Goal: Task Accomplishment & Management: Use online tool/utility

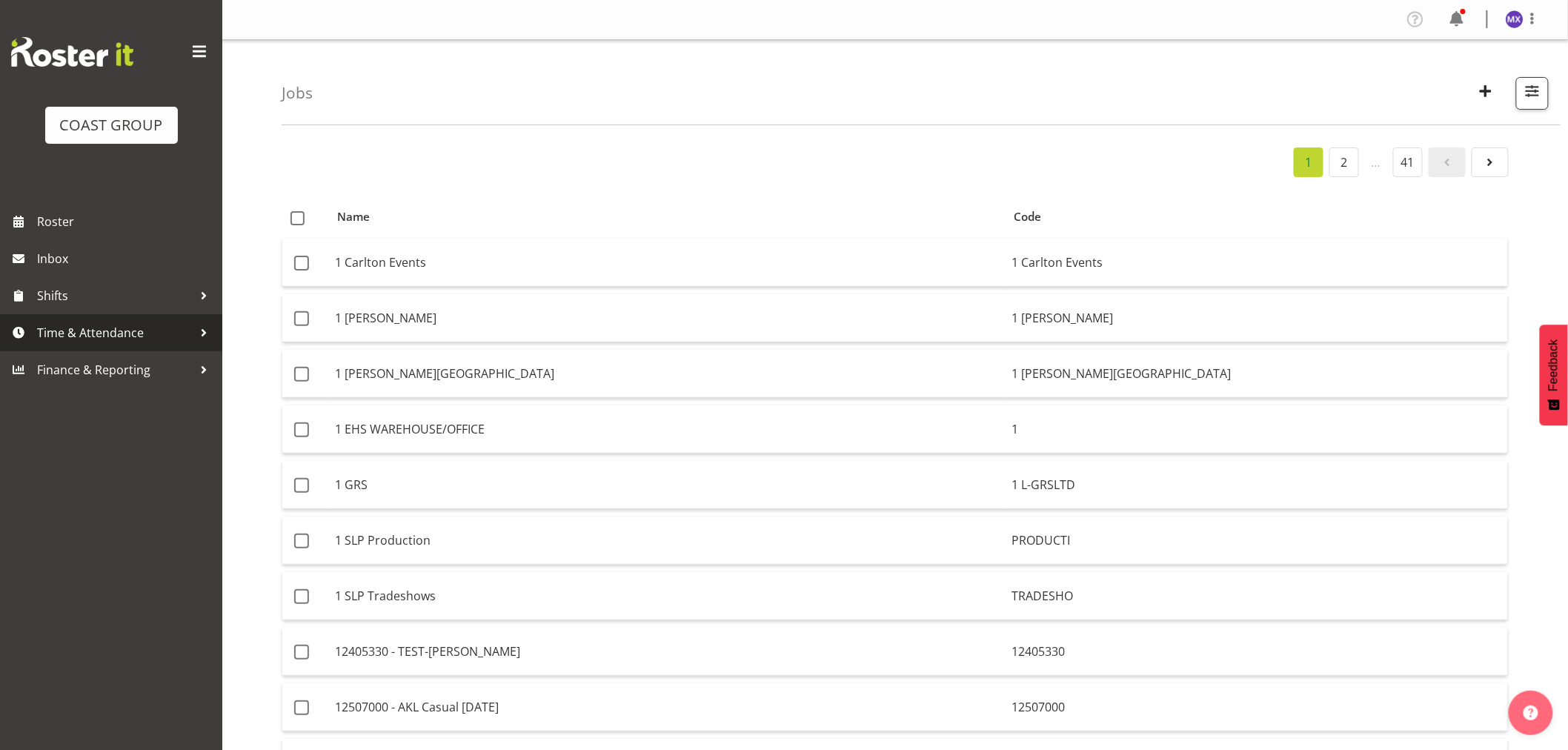
click at [87, 337] on span "Time & Attendance" at bounding box center [115, 333] width 156 height 23
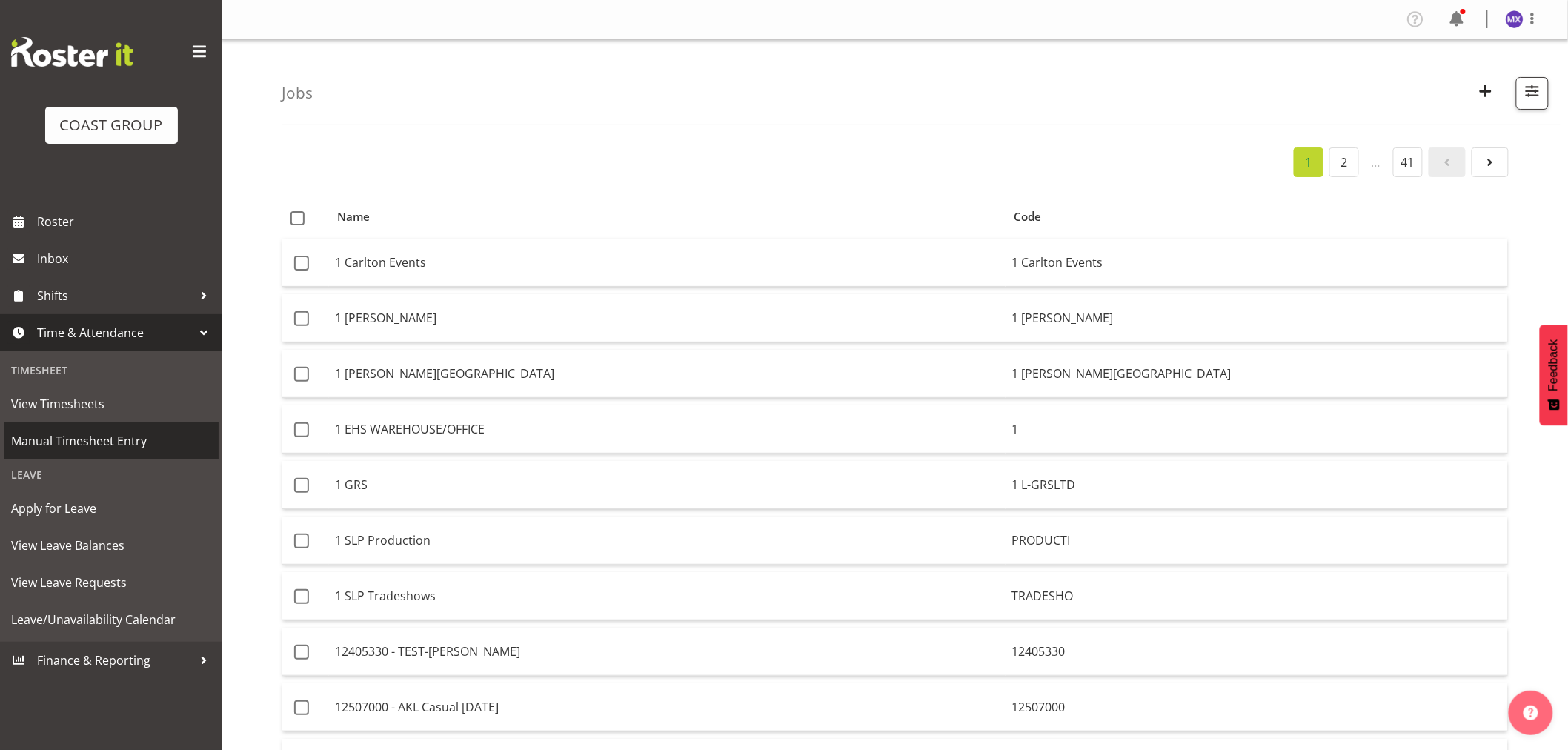
click at [97, 440] on span "Manual Timesheet Entry" at bounding box center [111, 441] width 200 height 23
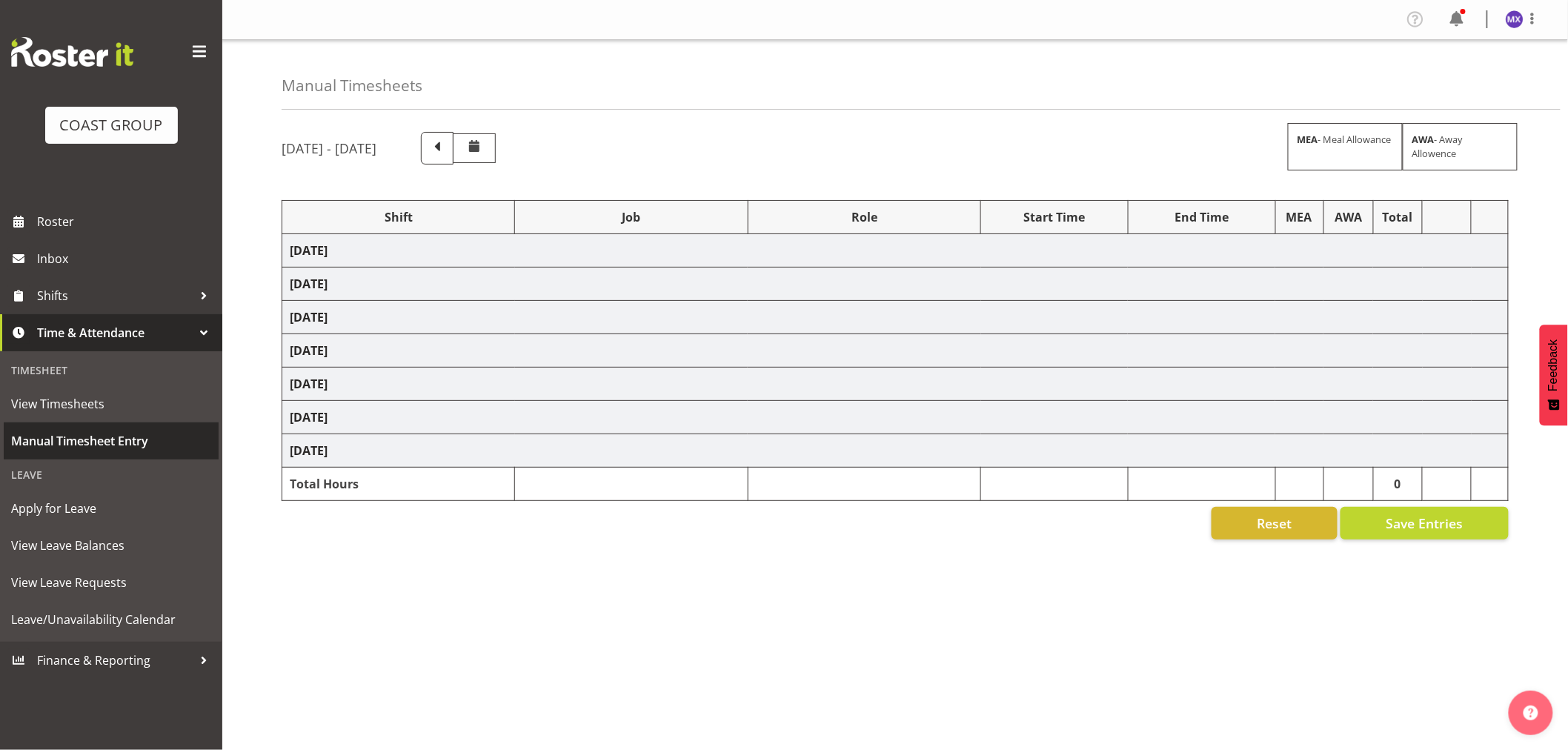
select select "69"
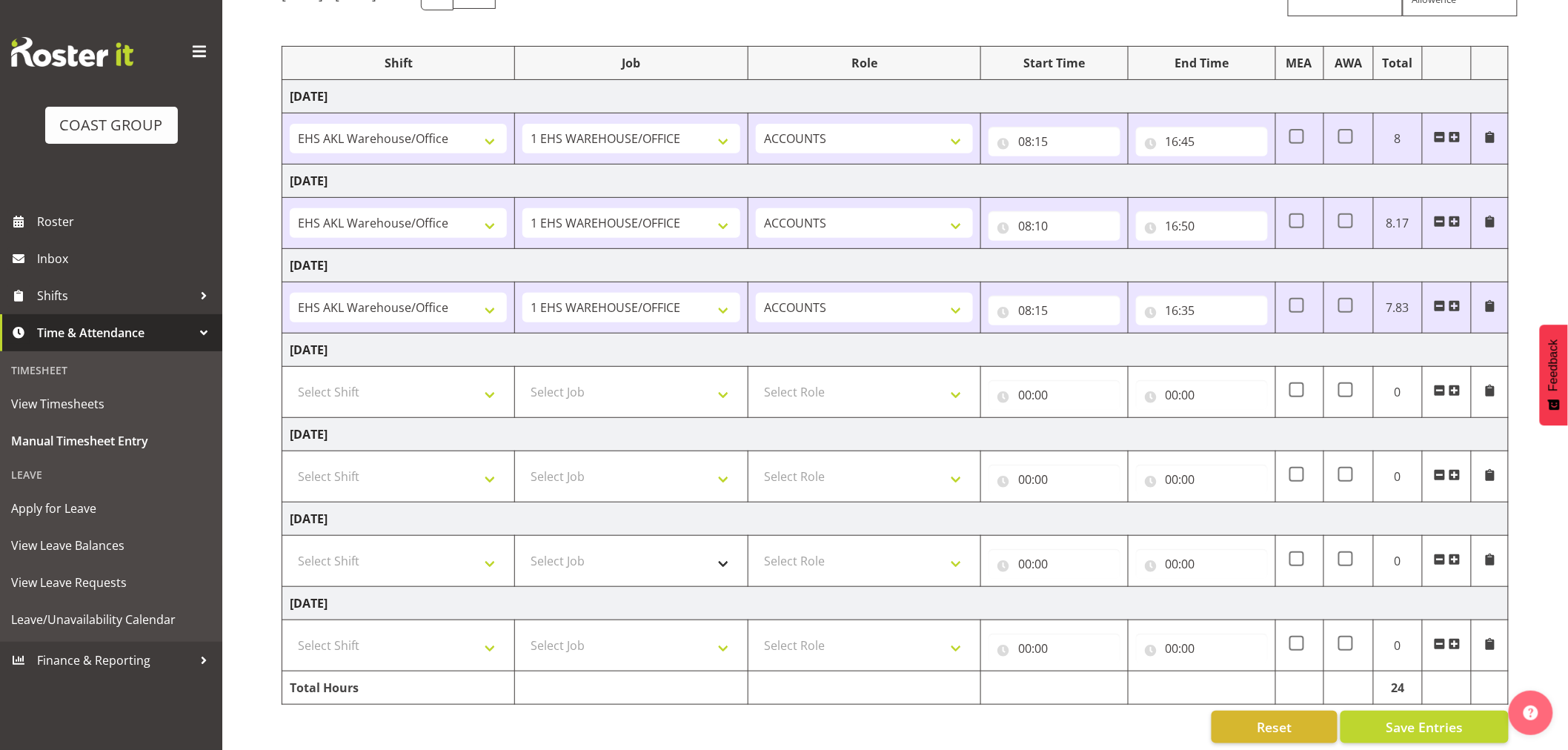
scroll to position [173, 0]
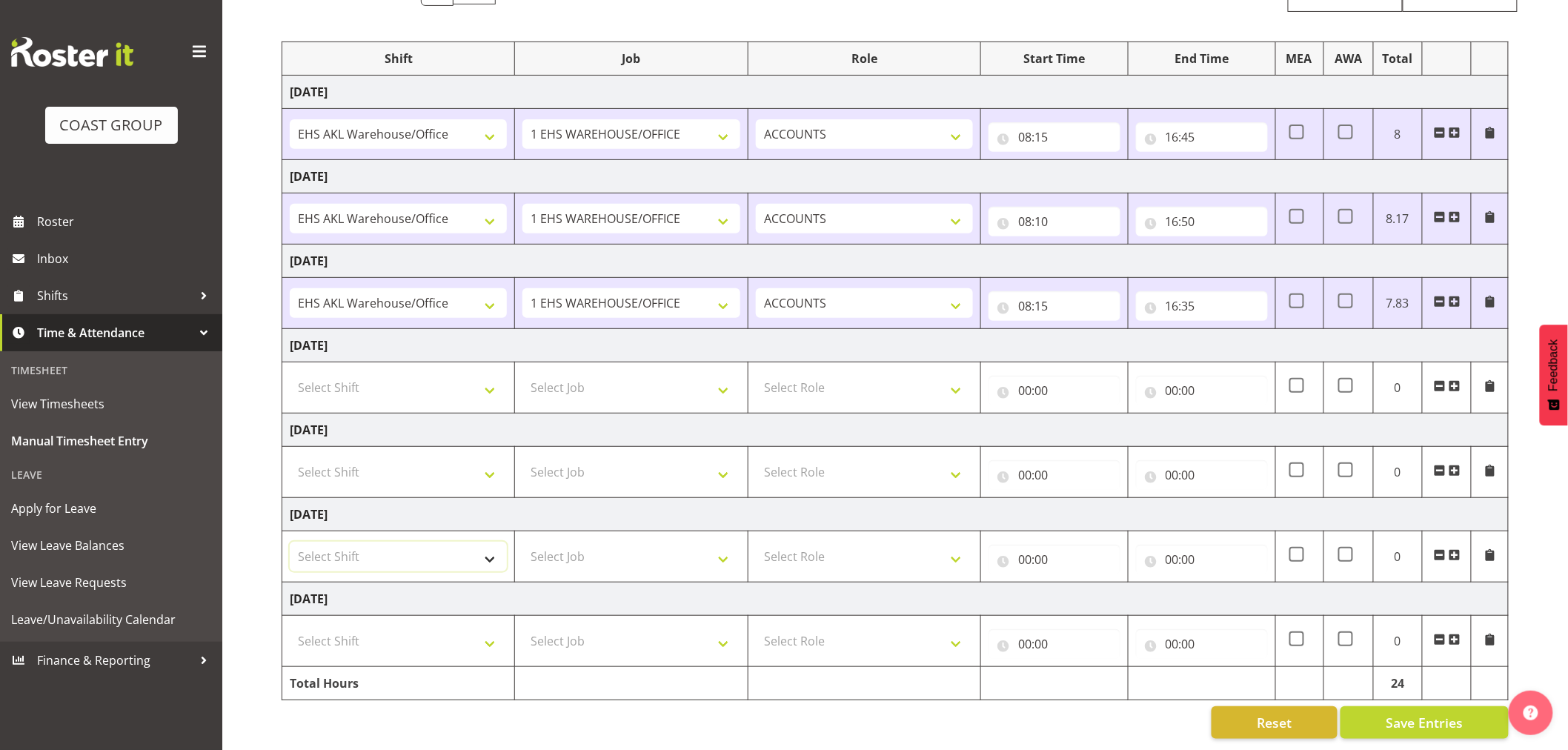
click at [498, 546] on select "Select Shift EHS AKL Warehouse/Office" at bounding box center [398, 557] width 217 height 30
select select "1083"
click at [290, 542] on select "Select Shift EHS AKL Warehouse/Office" at bounding box center [398, 557] width 217 height 30
click at [606, 543] on select "Select Job 1 Carlton Events 1 [PERSON_NAME][GEOGRAPHIC_DATA] 1 [PERSON_NAME][GE…" at bounding box center [631, 557] width 217 height 30
select select "69"
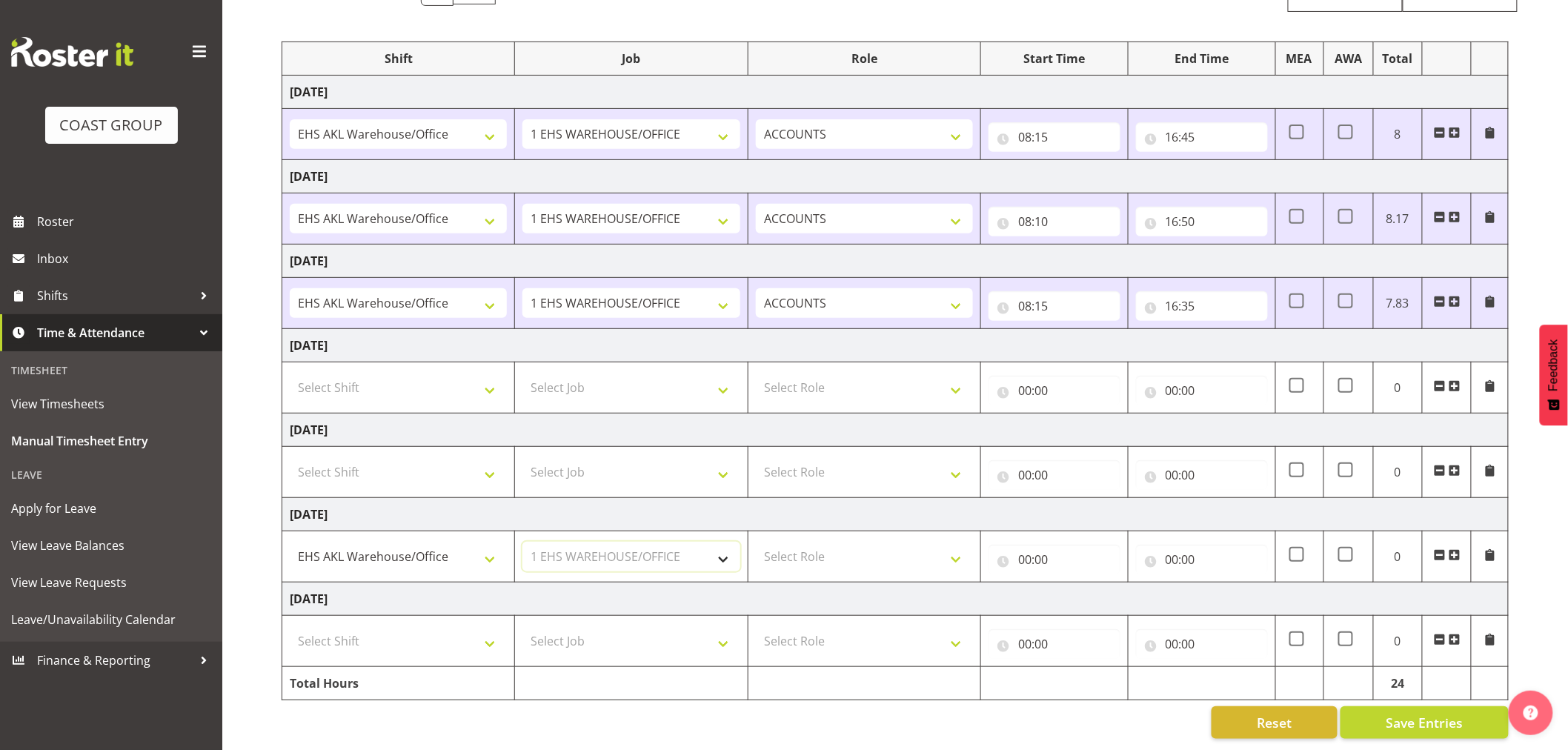
click at [523, 542] on select "Select Job 1 Carlton Events 1 [PERSON_NAME][GEOGRAPHIC_DATA] 1 [PERSON_NAME][GE…" at bounding box center [631, 557] width 217 height 30
click at [941, 547] on select "Select Role ACCOUNTS" at bounding box center [864, 557] width 217 height 30
select select "204"
click at [756, 542] on select "Select Role ACCOUNTS" at bounding box center [864, 557] width 217 height 30
click at [1032, 548] on input "00:00" at bounding box center [1055, 559] width 132 height 30
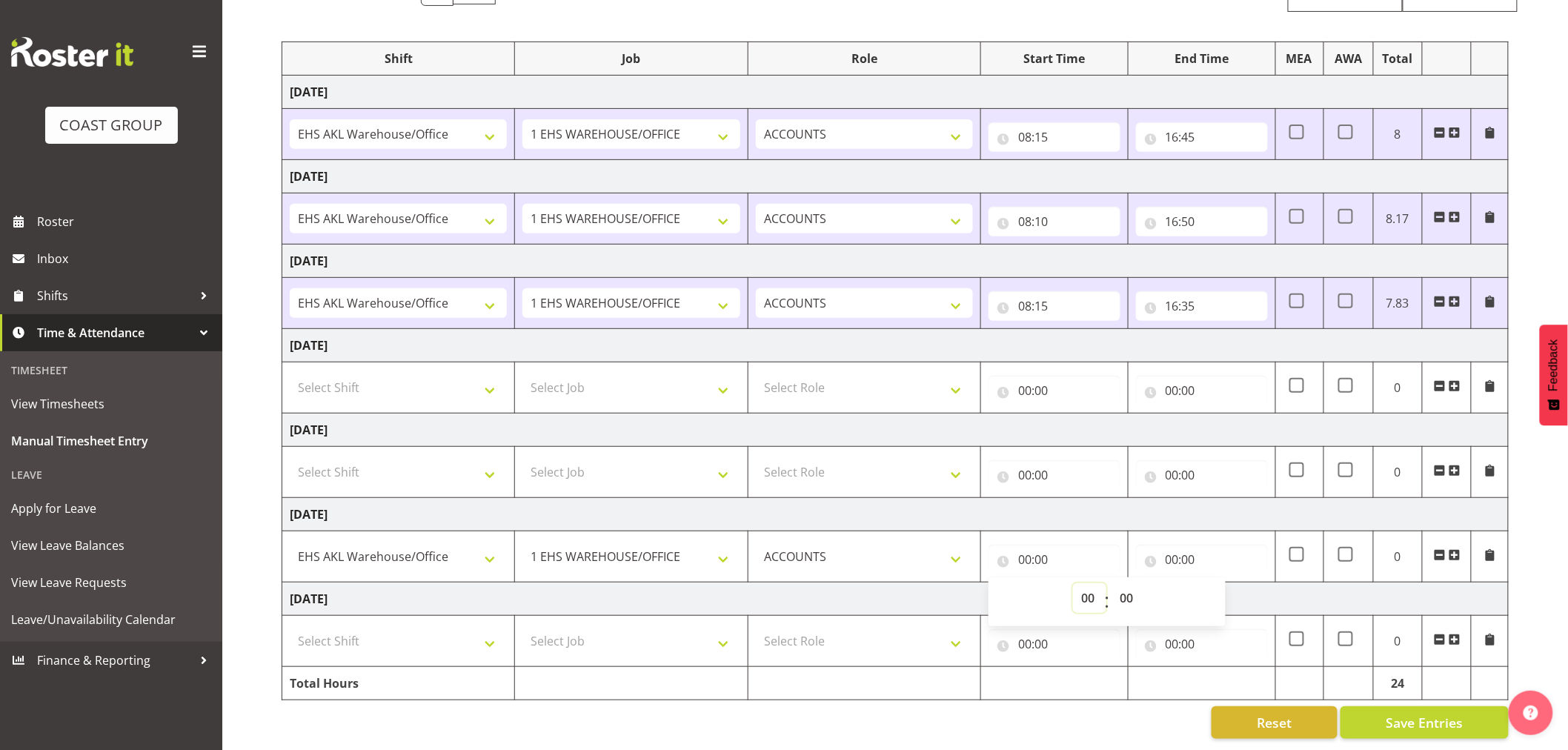
click at [1078, 588] on select "00 01 02 03 04 05 06 07 08 09 10 11 12 13 14 15 16 17 18 19 20 21 22 23" at bounding box center [1090, 598] width 33 height 30
select select "8"
click at [1128, 584] on select "00 01 02 03 04 05 06 07 08 09 10 11 12 13 14 15 16 17 18 19 20 21 22 23 24 25 2…" at bounding box center [1128, 598] width 33 height 30
type input "08:00"
select select "20"
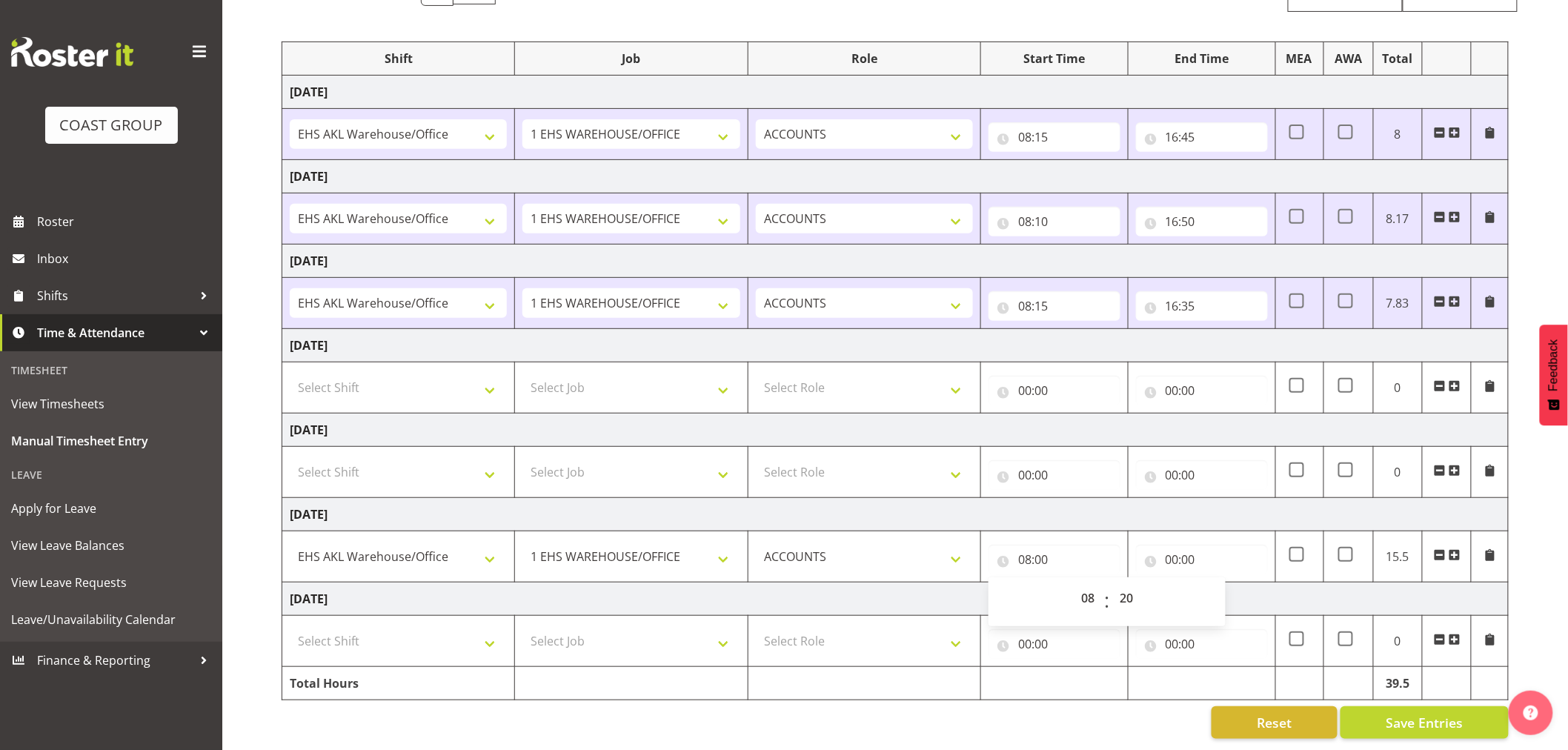
click at [1250, 588] on td "[DATE]" at bounding box center [896, 599] width 1226 height 33
type input "08:20"
click at [1447, 721] on button "Save Entries" at bounding box center [1424, 722] width 168 height 32
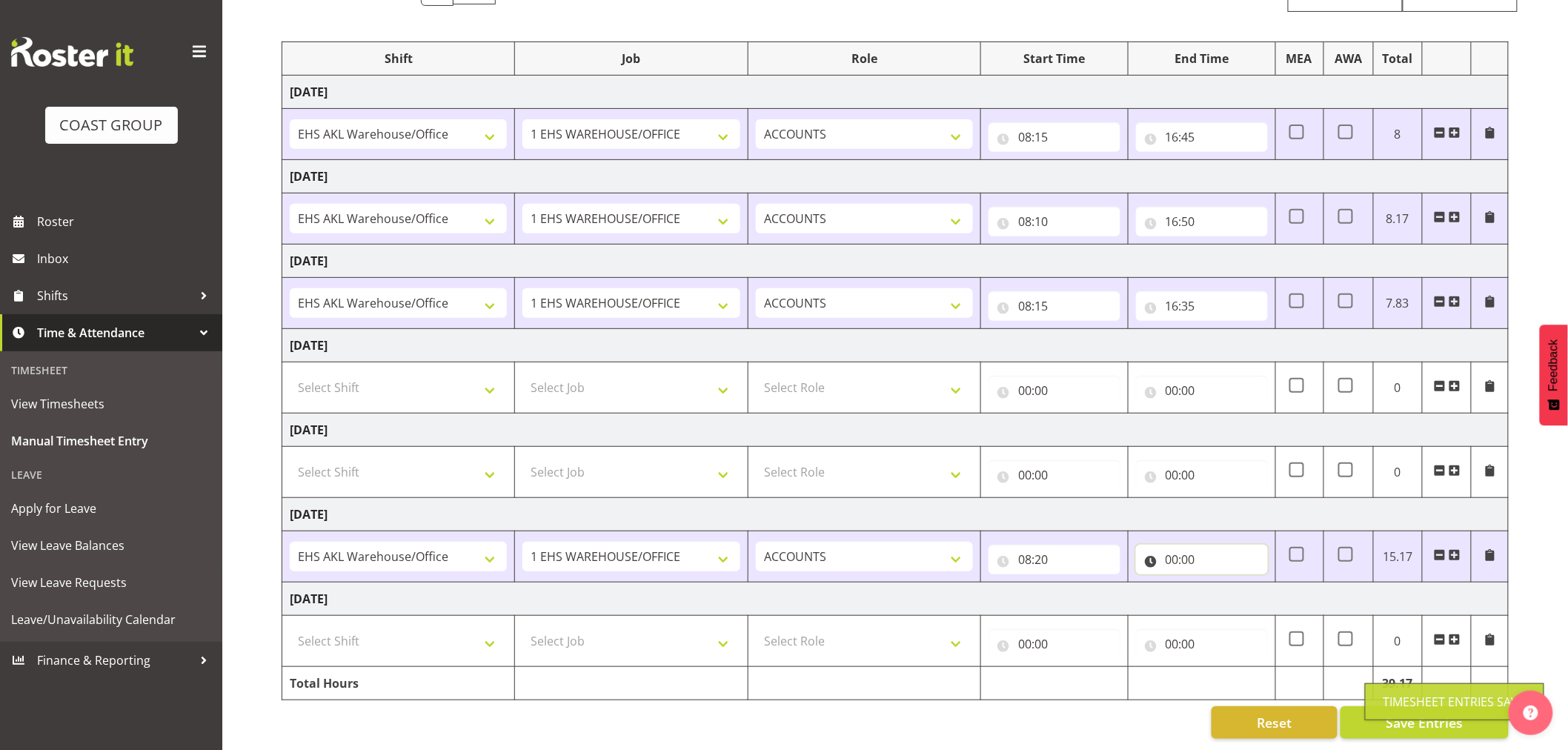
click at [1189, 545] on input "00:00" at bounding box center [1202, 559] width 132 height 30
click at [1231, 586] on select "00 01 02 03 04 05 06 07 08 09 10 11 12 13 14 15 16 17 18 19 20 21 22 23" at bounding box center [1237, 598] width 33 height 30
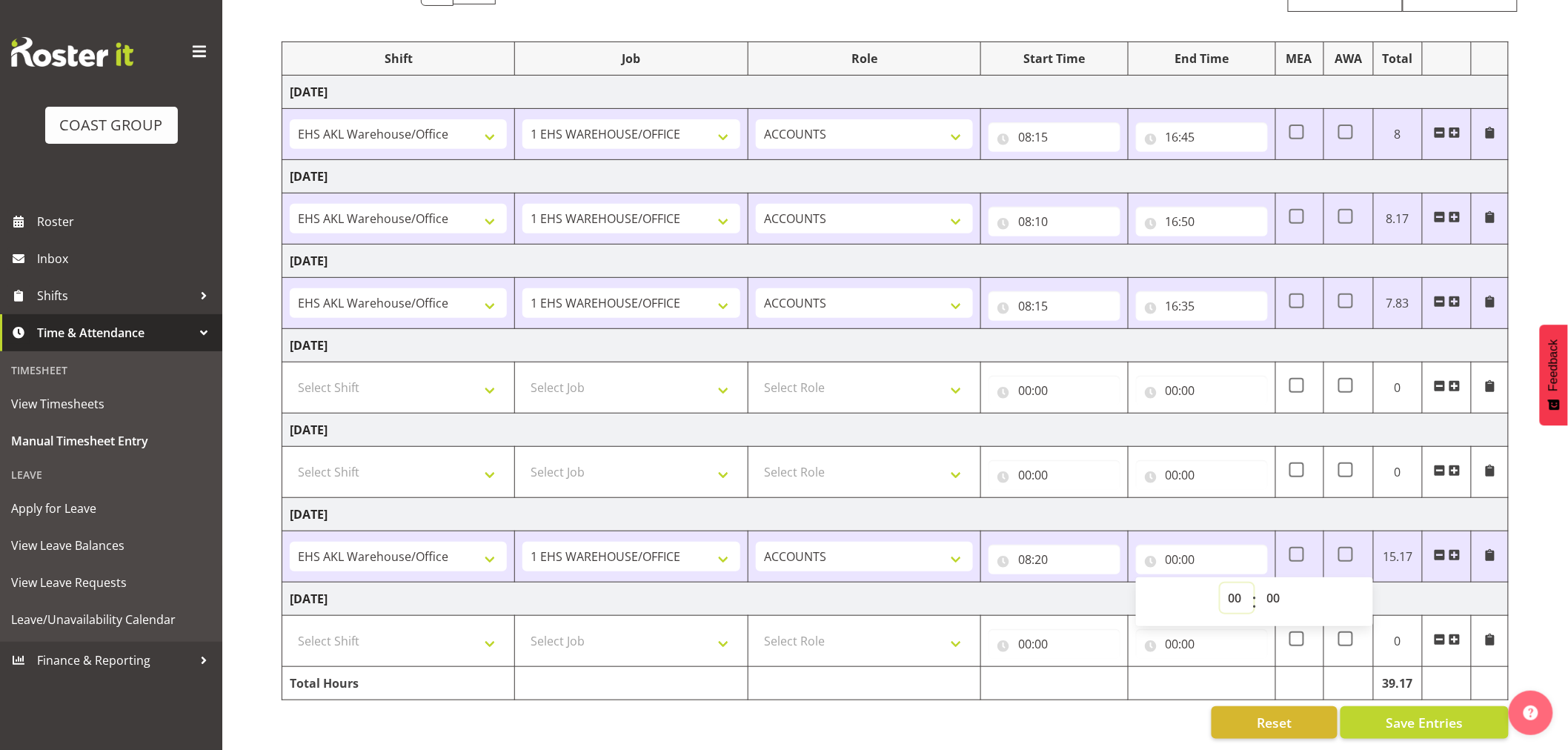
select select "16"
type input "16:00"
click at [1277, 583] on select "00 01 02 03 04 05 06 07 08 09 10 11 12 13 14 15 16 17 18 19 20 21 22 23 24 25 2…" at bounding box center [1275, 598] width 33 height 30
select select "50"
type input "16:50"
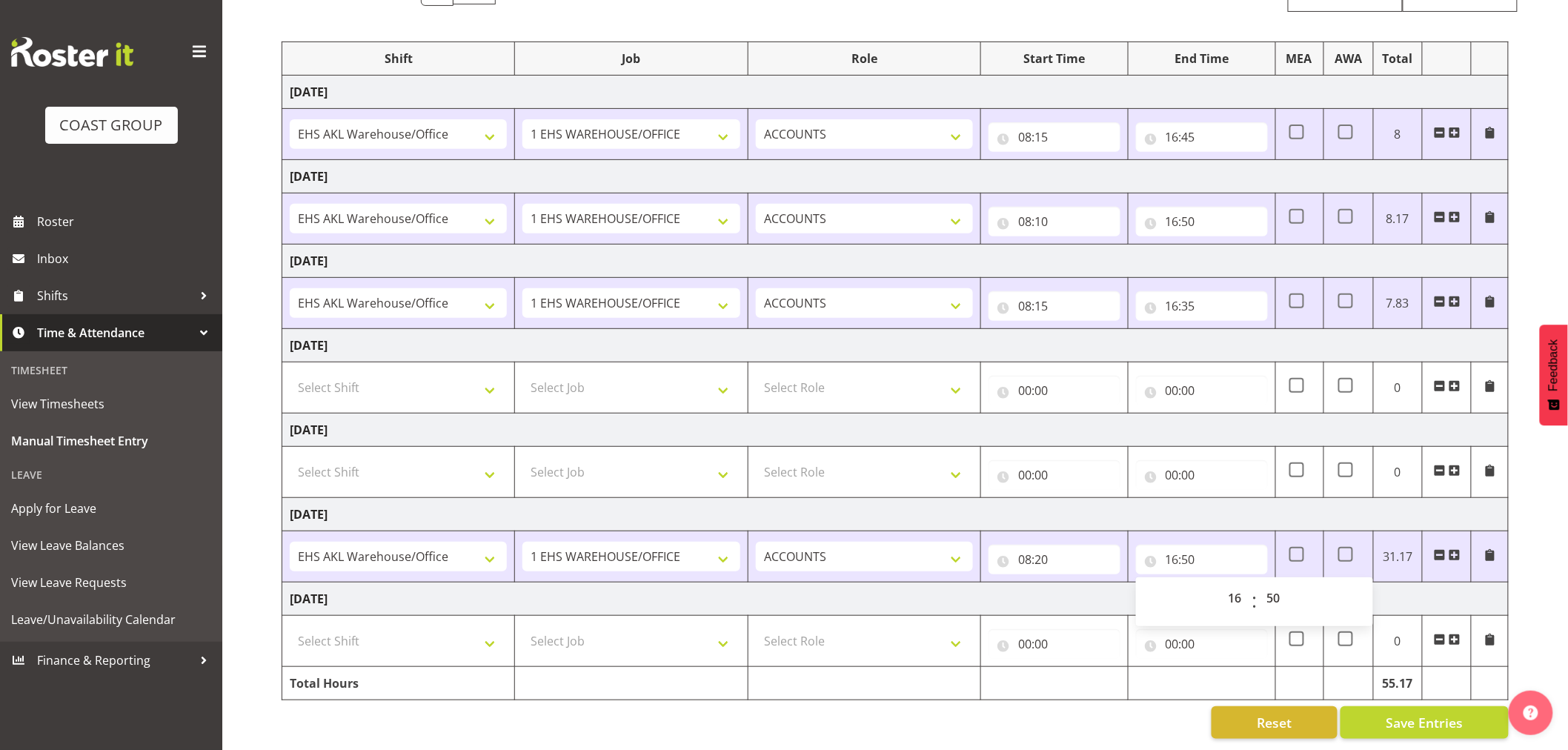
click at [1344, 593] on div "00 01 02 03 04 05 06 07 08 09 10 11 12 13 14 15 16 17 18 19 20 21 22 23 : 00 01…" at bounding box center [1254, 601] width 237 height 37
click at [1418, 713] on span "Save Entries" at bounding box center [1424, 723] width 77 height 19
